Goal: Task Accomplishment & Management: Manage account settings

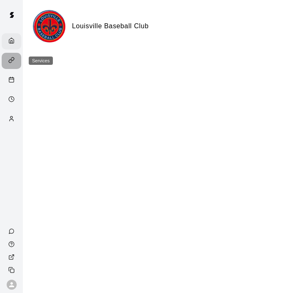
click at [15, 57] on div "Services" at bounding box center [13, 61] width 10 height 8
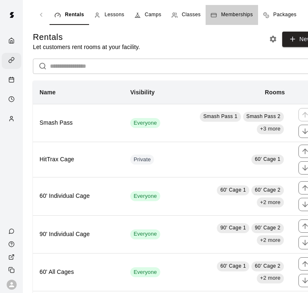
click at [224, 16] on span "Memberships" at bounding box center [237, 15] width 32 height 8
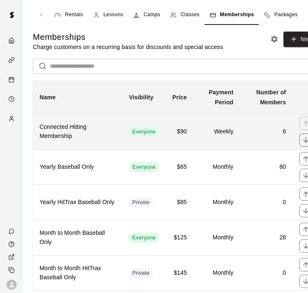
click at [192, 129] on td "$90" at bounding box center [180, 131] width 28 height 35
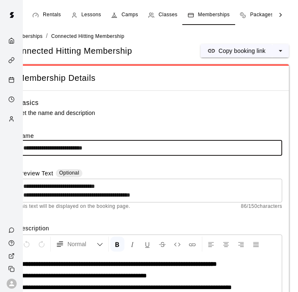
scroll to position [0, 23]
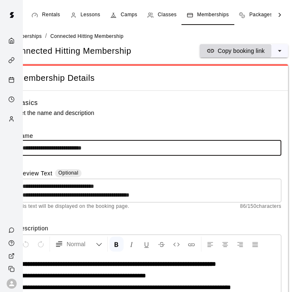
click at [238, 52] on p "Copy booking link" at bounding box center [241, 51] width 47 height 8
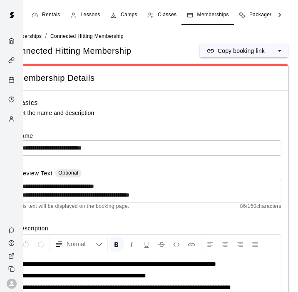
scroll to position [0, 0]
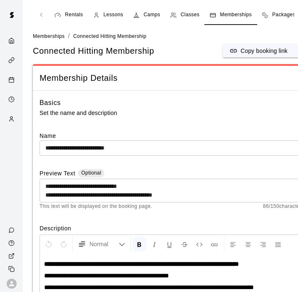
click at [40, 14] on div "Rentals Lessons Camps Classes Memberships Packages" at bounding box center [172, 15] width 278 height 20
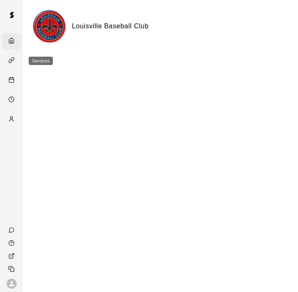
click at [14, 53] on div "Services" at bounding box center [12, 61] width 20 height 16
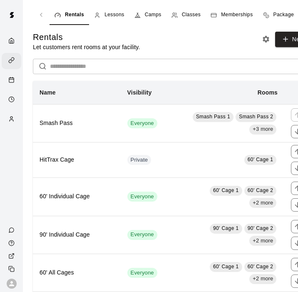
click at [239, 12] on span "Memberships" at bounding box center [237, 15] width 32 height 8
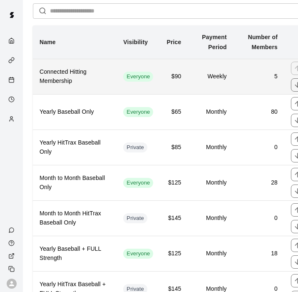
scroll to position [58, 0]
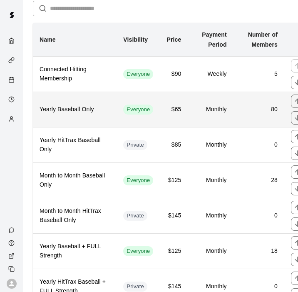
click at [98, 111] on h6 "Yearly Baseball Only" at bounding box center [75, 109] width 70 height 9
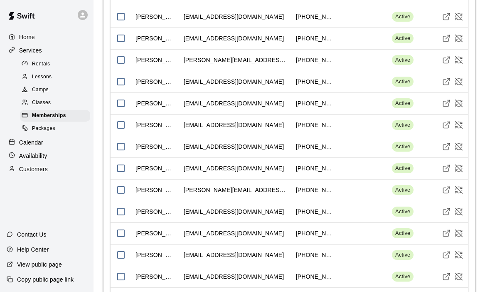
scroll to position [2319, 0]
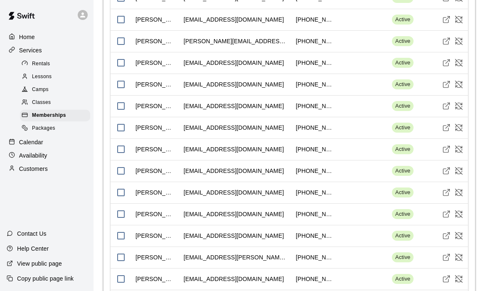
scroll to position [1615, 0]
